Goal: Check status

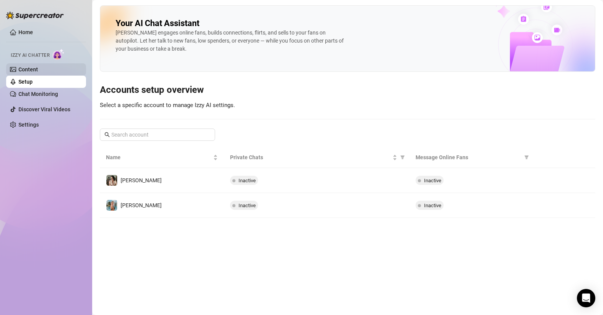
click at [38, 66] on link "Content" at bounding box center [28, 69] width 20 height 6
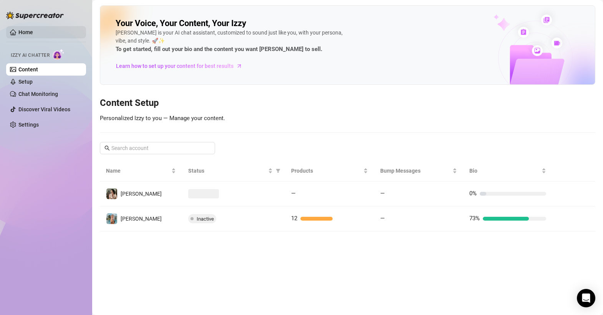
click at [33, 33] on link "Home" at bounding box center [25, 32] width 15 height 6
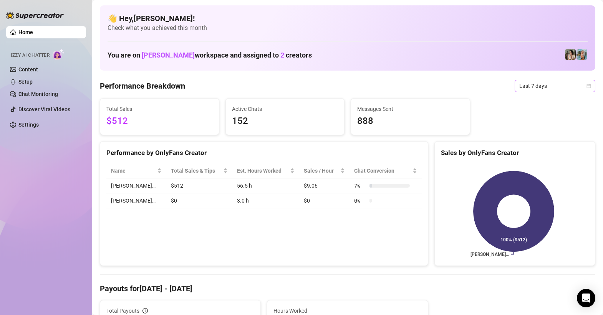
click at [586, 84] on icon "calendar" at bounding box center [588, 86] width 5 height 5
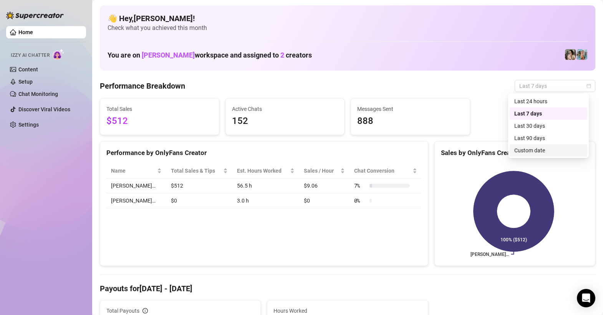
click at [545, 149] on div "Custom date" at bounding box center [548, 150] width 68 height 8
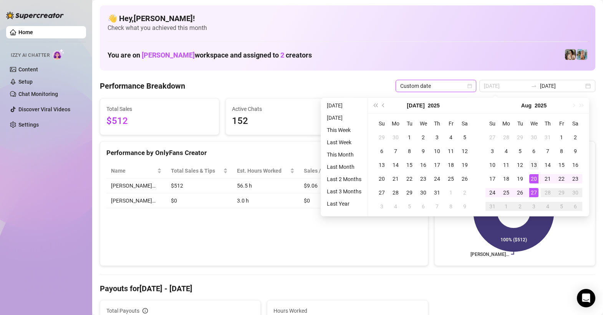
type input "[DATE]"
click at [536, 165] on div "13" at bounding box center [533, 165] width 9 height 9
click at [536, 180] on div "20" at bounding box center [533, 178] width 9 height 9
type input "[DATE]"
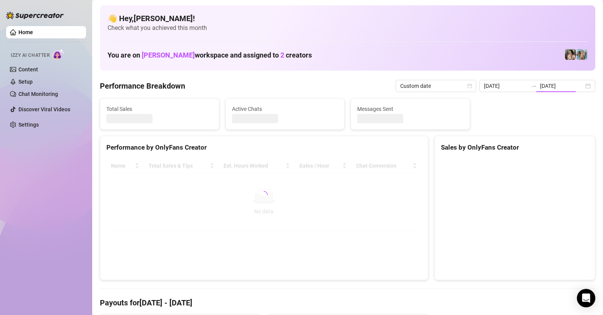
type input "[DATE]"
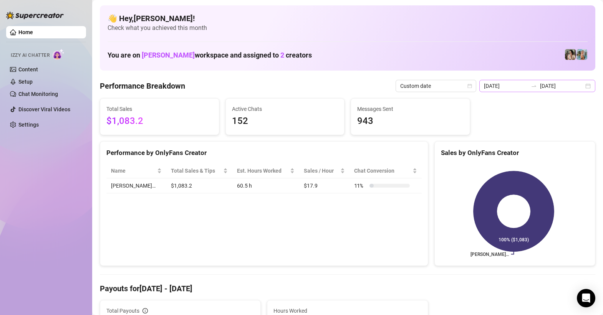
click at [579, 88] on div "[DATE] [DATE]" at bounding box center [537, 86] width 116 height 12
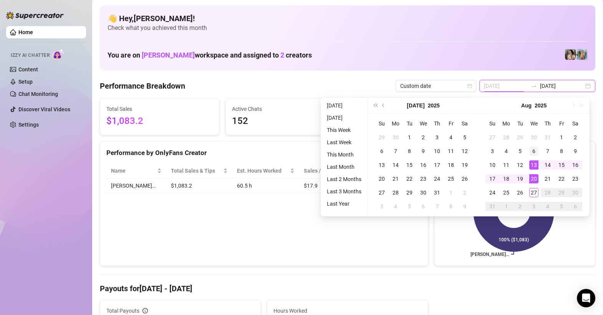
type input "[DATE]"
click at [537, 149] on div "6" at bounding box center [533, 151] width 9 height 9
type input "[DATE]"
click at [535, 162] on div "13" at bounding box center [533, 165] width 9 height 9
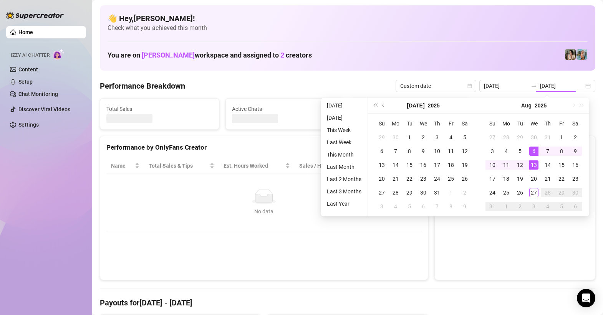
type input "[DATE]"
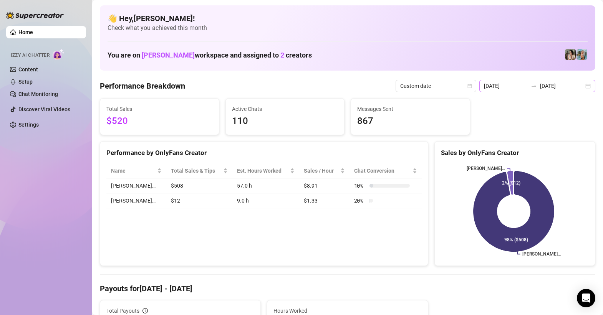
drag, startPoint x: 580, startPoint y: 87, endPoint x: 574, endPoint y: 87, distance: 6.5
click at [580, 87] on div "[DATE] [DATE]" at bounding box center [537, 86] width 116 height 12
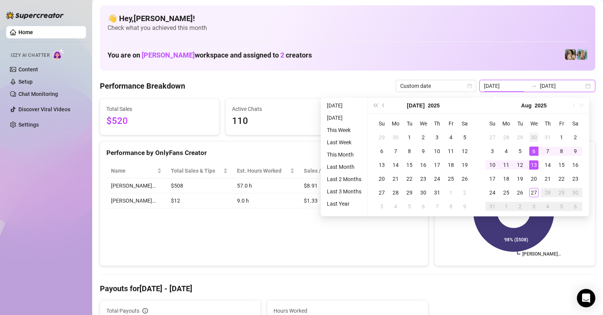
type input "[DATE]"
click at [534, 137] on div "30" at bounding box center [533, 137] width 9 height 9
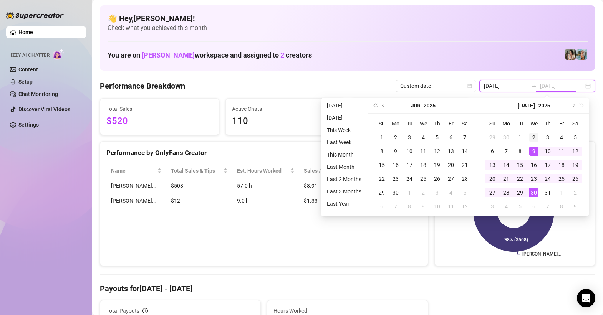
type input "[DATE]"
click at [539, 132] on td "2" at bounding box center [534, 138] width 14 height 14
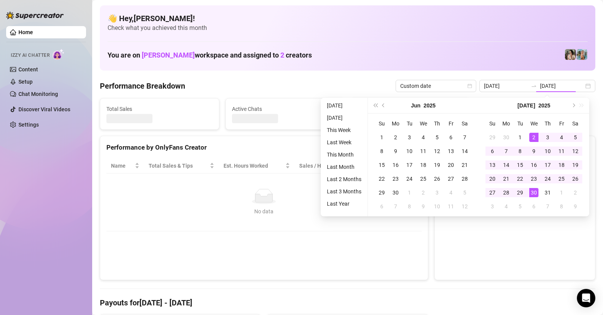
type input "[DATE]"
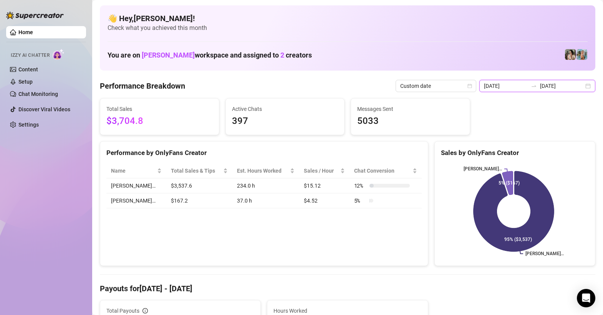
click at [546, 88] on input "[DATE]" at bounding box center [562, 86] width 44 height 8
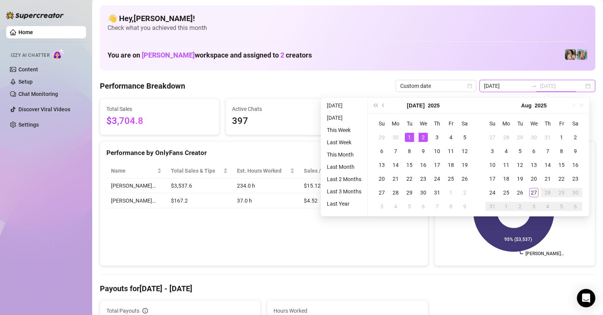
type input "[DATE]"
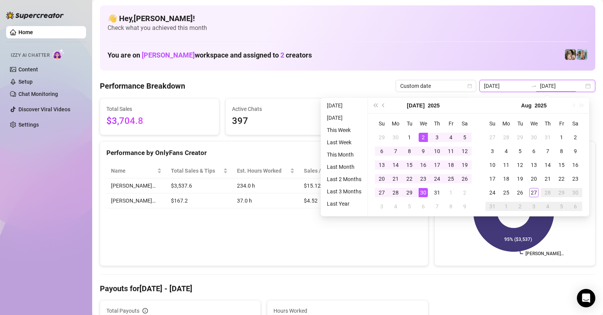
type input "[DATE]"
click at [283, 229] on div "Performance by OnlyFans Creator Name Total Sales & Tips Est. Hours Worked Sales…" at bounding box center [264, 203] width 328 height 125
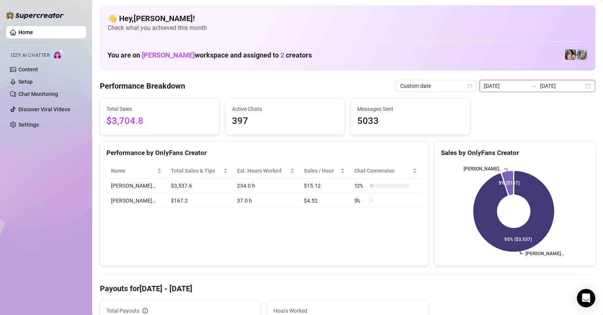
click at [557, 87] on input "[DATE]" at bounding box center [562, 86] width 44 height 8
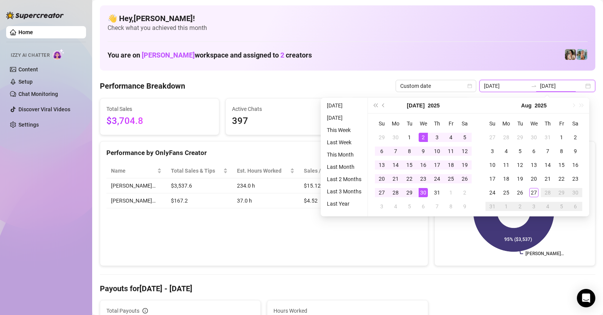
type input "[DATE]"
click at [503, 88] on input "[DATE]" at bounding box center [506, 86] width 44 height 8
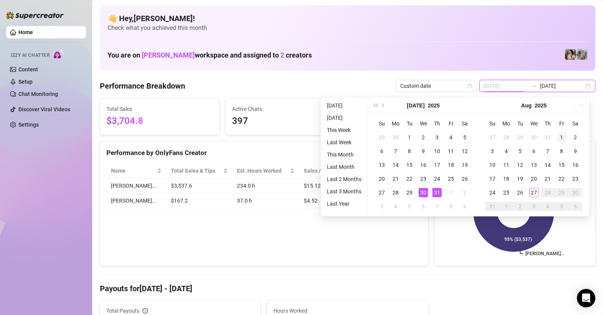
type input "[DATE]"
drag, startPoint x: 559, startPoint y: 135, endPoint x: 551, endPoint y: 130, distance: 9.2
click at [559, 135] on div "1" at bounding box center [561, 137] width 9 height 9
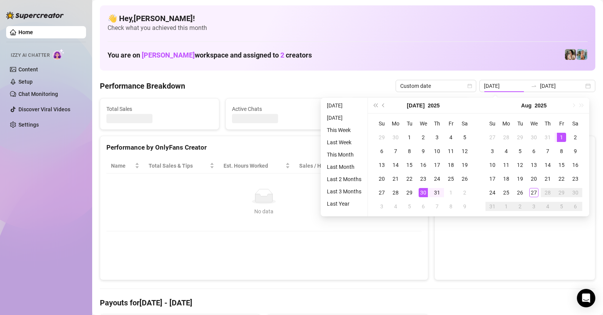
type input "[DATE]"
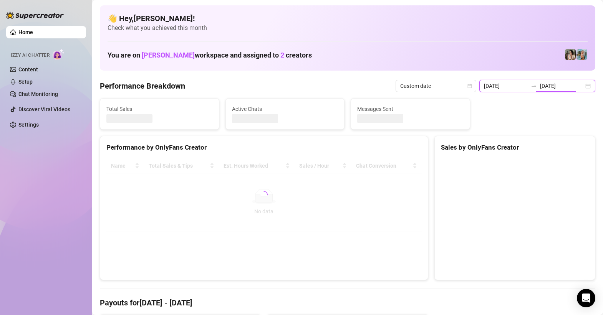
click at [557, 89] on input "[DATE]" at bounding box center [562, 86] width 44 height 8
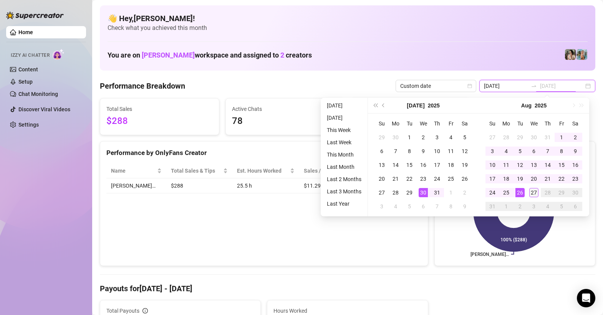
type input "[DATE]"
click at [536, 194] on div "27" at bounding box center [533, 192] width 9 height 9
type input "[DATE]"
click at [441, 245] on rect at bounding box center [514, 212] width 146 height 96
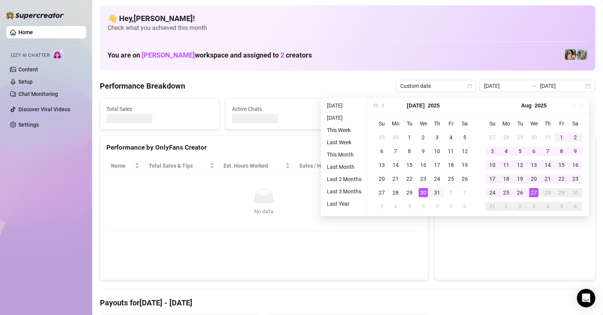
type input "[DATE]"
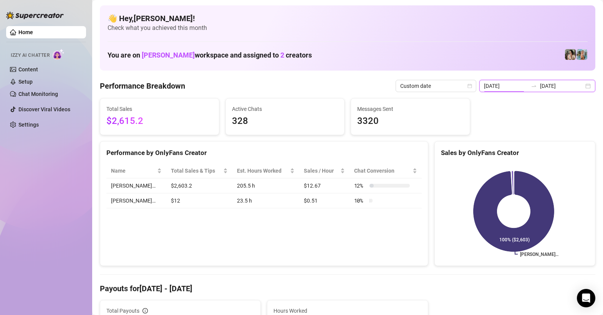
click at [513, 88] on input "[DATE]" at bounding box center [506, 86] width 44 height 8
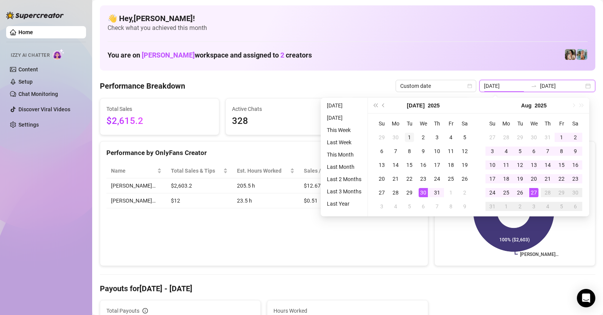
type input "[DATE]"
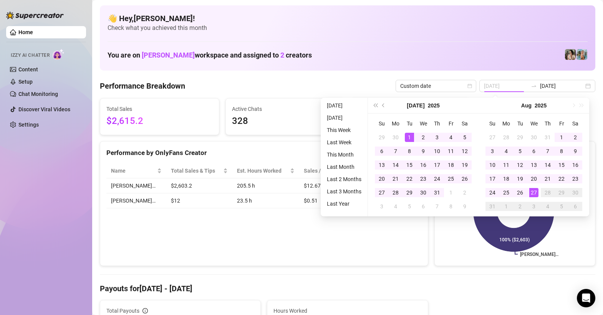
click at [406, 136] on div "1" at bounding box center [409, 137] width 9 height 9
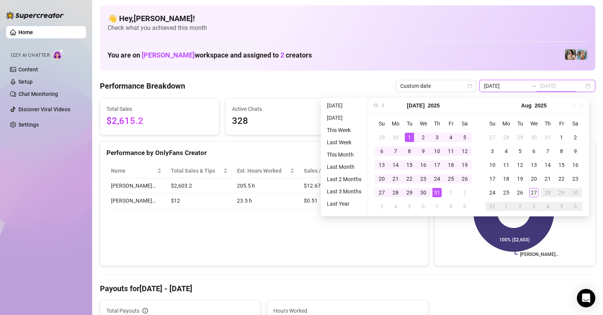
type input "[DATE]"
click at [440, 197] on div "31" at bounding box center [436, 192] width 9 height 9
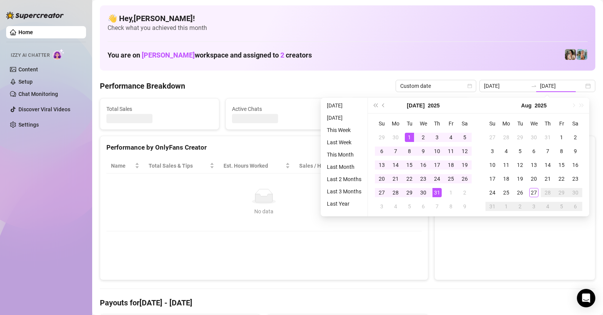
type input "[DATE]"
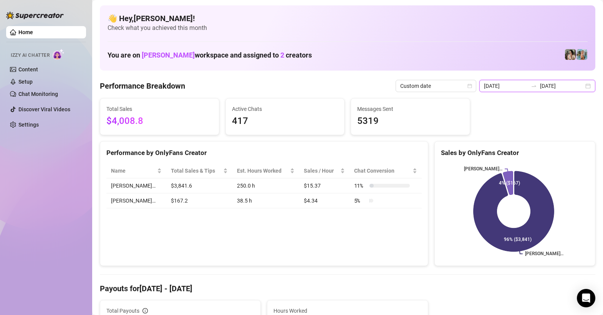
drag, startPoint x: 513, startPoint y: 87, endPoint x: 518, endPoint y: 92, distance: 7.9
click at [513, 86] on input "[DATE]" at bounding box center [506, 86] width 44 height 8
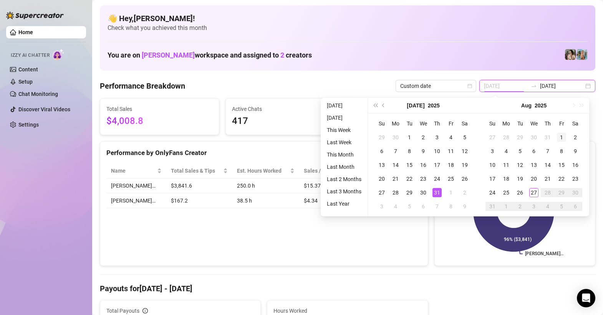
type input "[DATE]"
click at [560, 137] on div "1" at bounding box center [561, 137] width 9 height 9
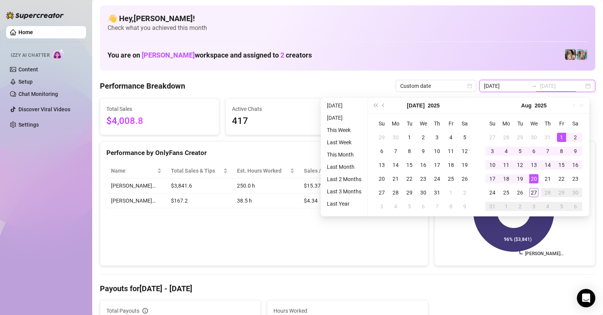
type input "[DATE]"
click at [536, 191] on div "27" at bounding box center [533, 192] width 9 height 9
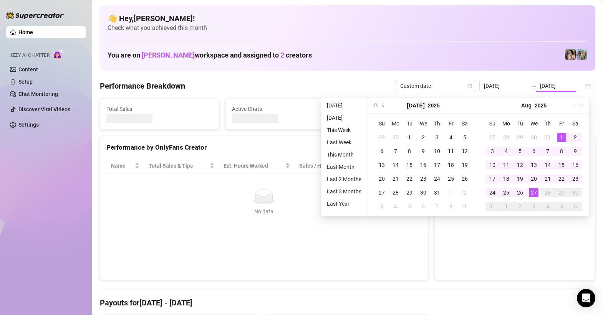
type input "[DATE]"
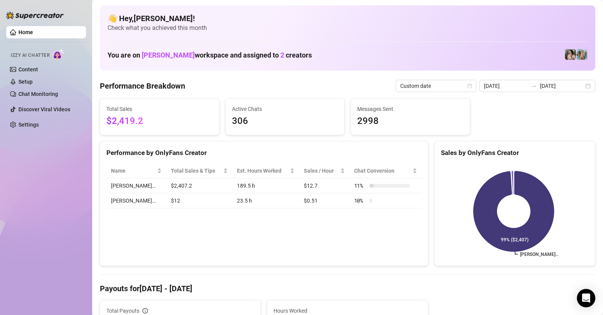
drag, startPoint x: 31, startPoint y: 227, endPoint x: 57, endPoint y: 240, distance: 28.5
click at [31, 227] on div "Home Izzy AI Chatter Content Setup Chat Monitoring Discover Viral Videos Settin…" at bounding box center [46, 154] width 80 height 308
click at [49, 247] on div "Home Izzy AI Chatter Content Setup Chat Monitoring Discover Viral Videos Settin…" at bounding box center [46, 154] width 80 height 308
